Goal: Task Accomplishment & Management: Use online tool/utility

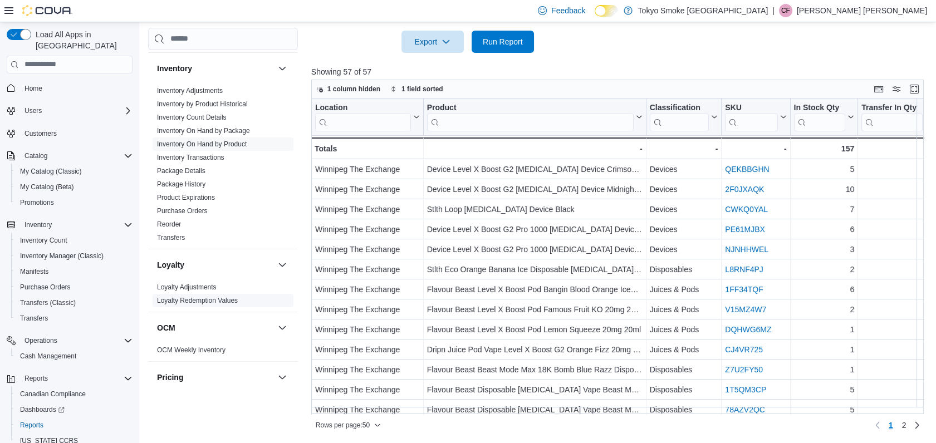
scroll to position [686, 0]
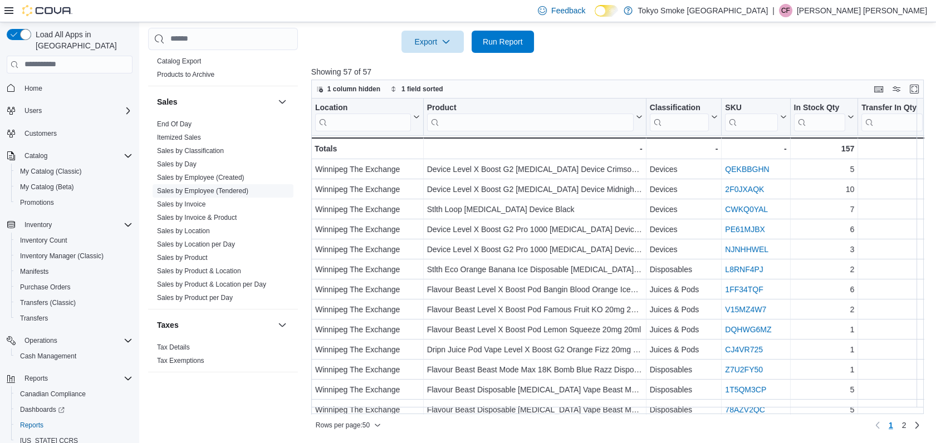
click at [204, 194] on span "Sales by Employee (Tendered)" at bounding box center [202, 190] width 91 height 9
click at [223, 190] on link "Sales by Employee (Tendered)" at bounding box center [202, 191] width 91 height 8
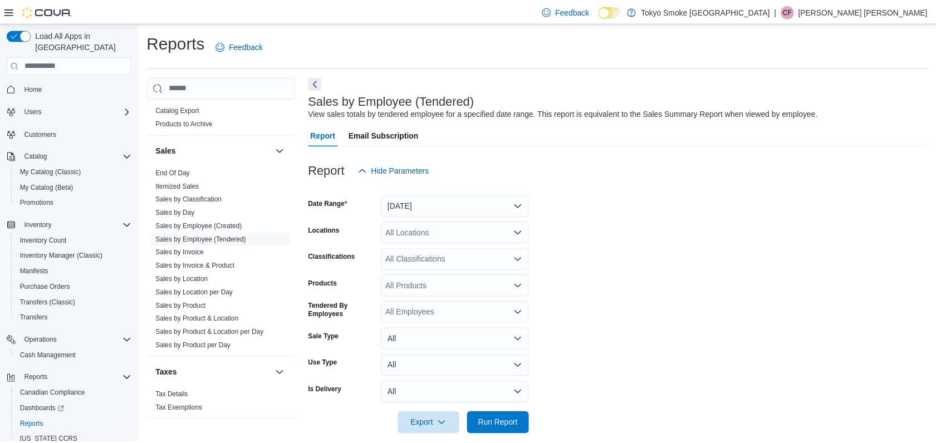
scroll to position [14, 0]
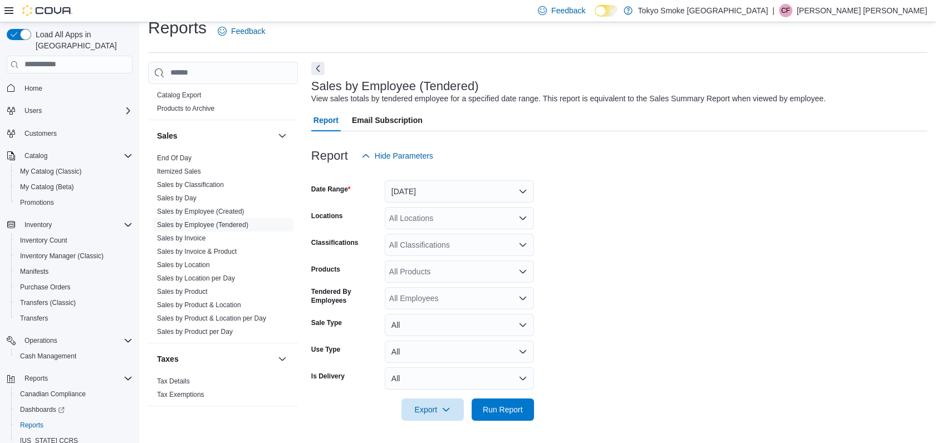
click at [445, 203] on form "Date Range [DATE] Locations All Locations Classifications All Classifications P…" at bounding box center [619, 294] width 616 height 254
drag, startPoint x: 445, startPoint y: 203, endPoint x: 425, endPoint y: 216, distance: 24.1
click at [425, 216] on div "All Locations" at bounding box center [459, 218] width 149 height 22
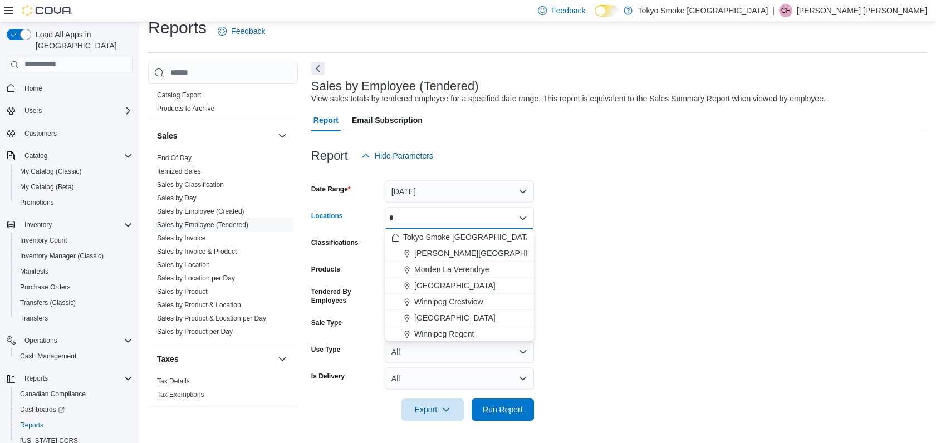
type input "**"
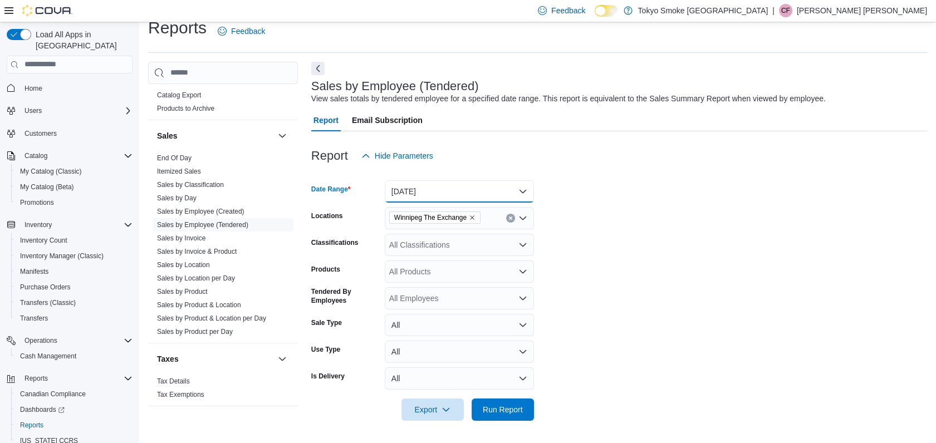
click at [443, 181] on button "[DATE]" at bounding box center [459, 191] width 149 height 22
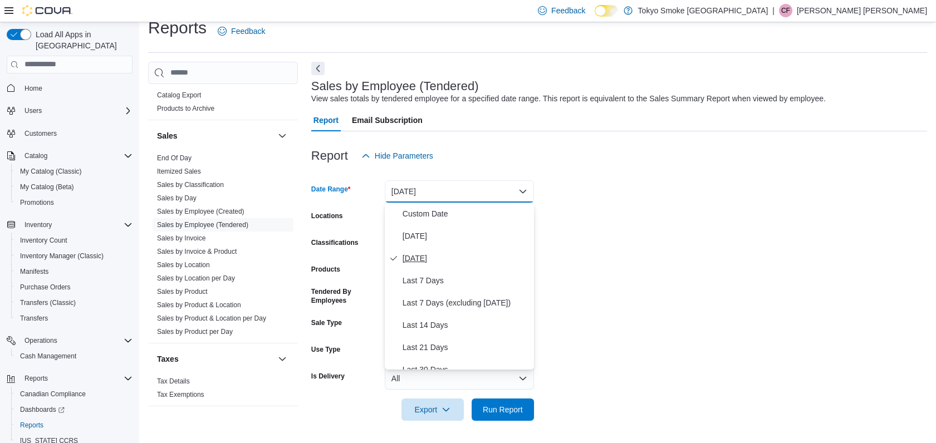
click at [416, 258] on span "[DATE]" at bounding box center [465, 258] width 127 height 13
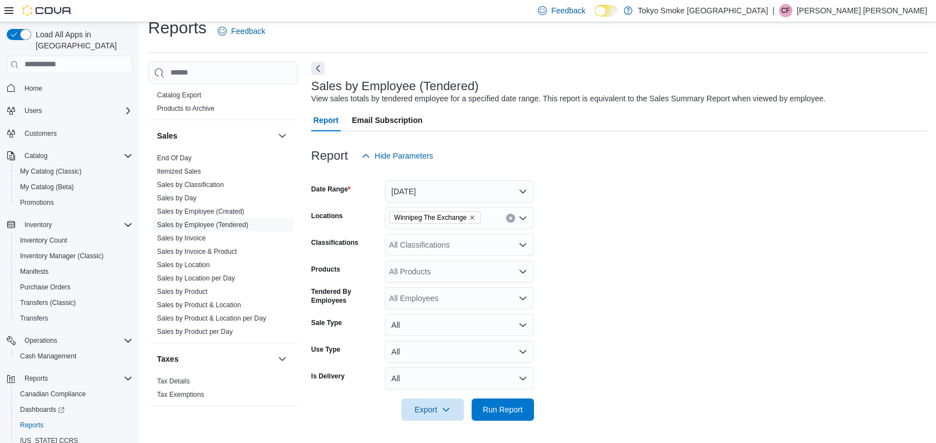
click at [416, 204] on form "Date Range [DATE] Locations [GEOGRAPHIC_DATA] The Exchange Classifications All …" at bounding box center [619, 294] width 616 height 254
click at [426, 193] on button "[DATE]" at bounding box center [459, 191] width 149 height 22
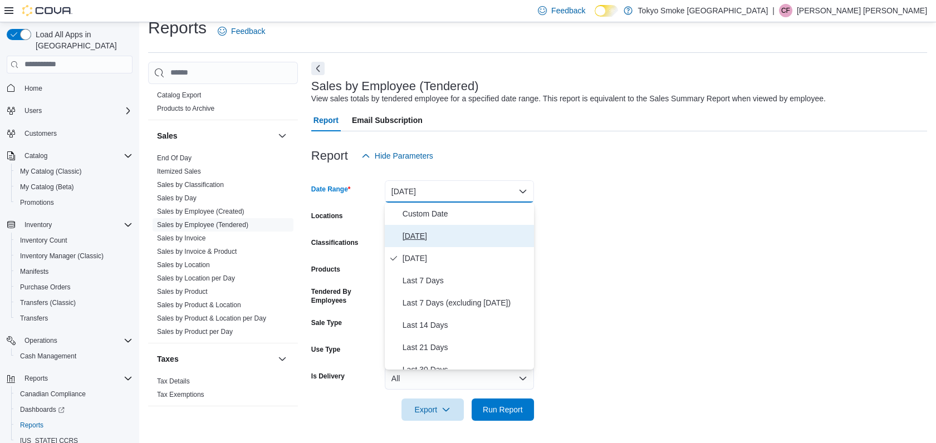
click at [409, 232] on span "[DATE]" at bounding box center [465, 235] width 127 height 13
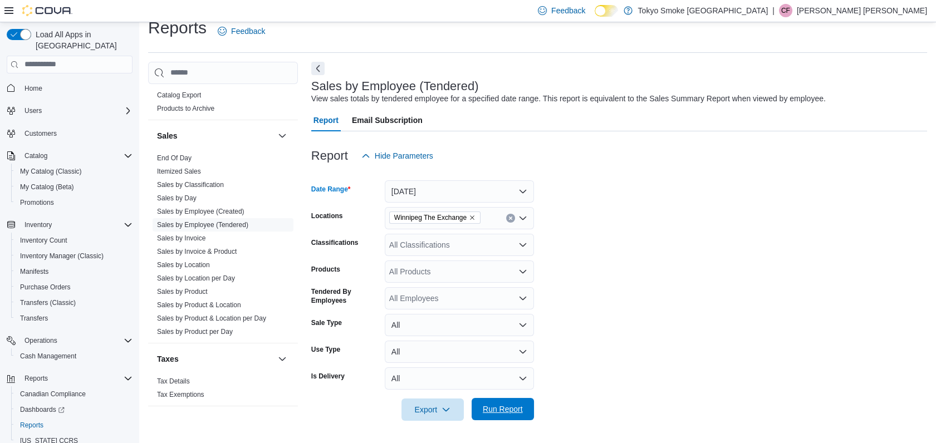
click at [499, 406] on span "Run Report" at bounding box center [503, 409] width 40 height 11
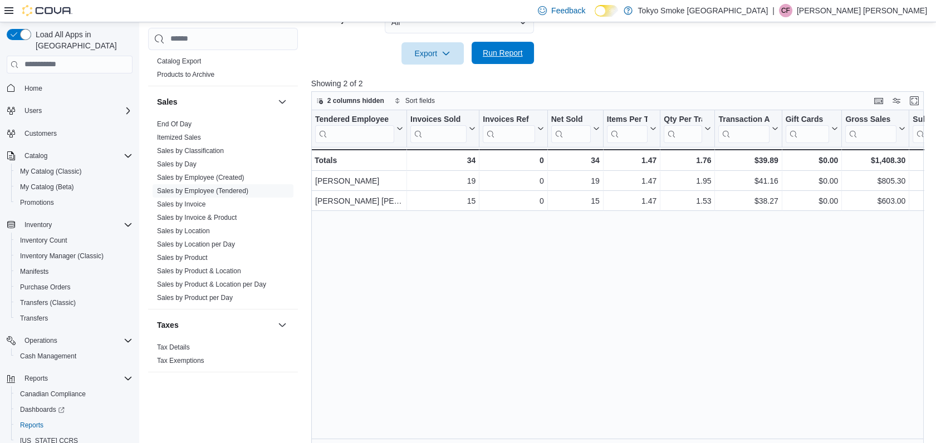
scroll to position [382, 0]
